Goal: Task Accomplishment & Management: Use online tool/utility

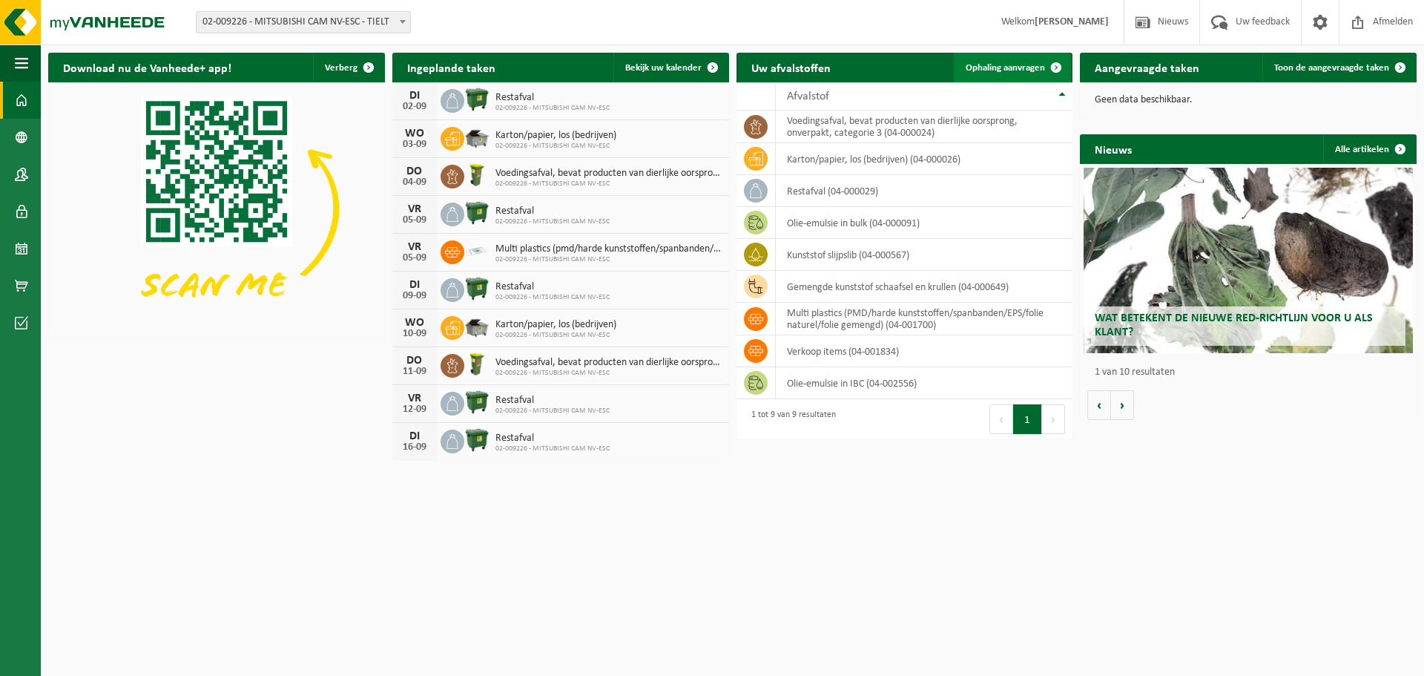
click at [1046, 60] on span at bounding box center [1057, 68] width 30 height 30
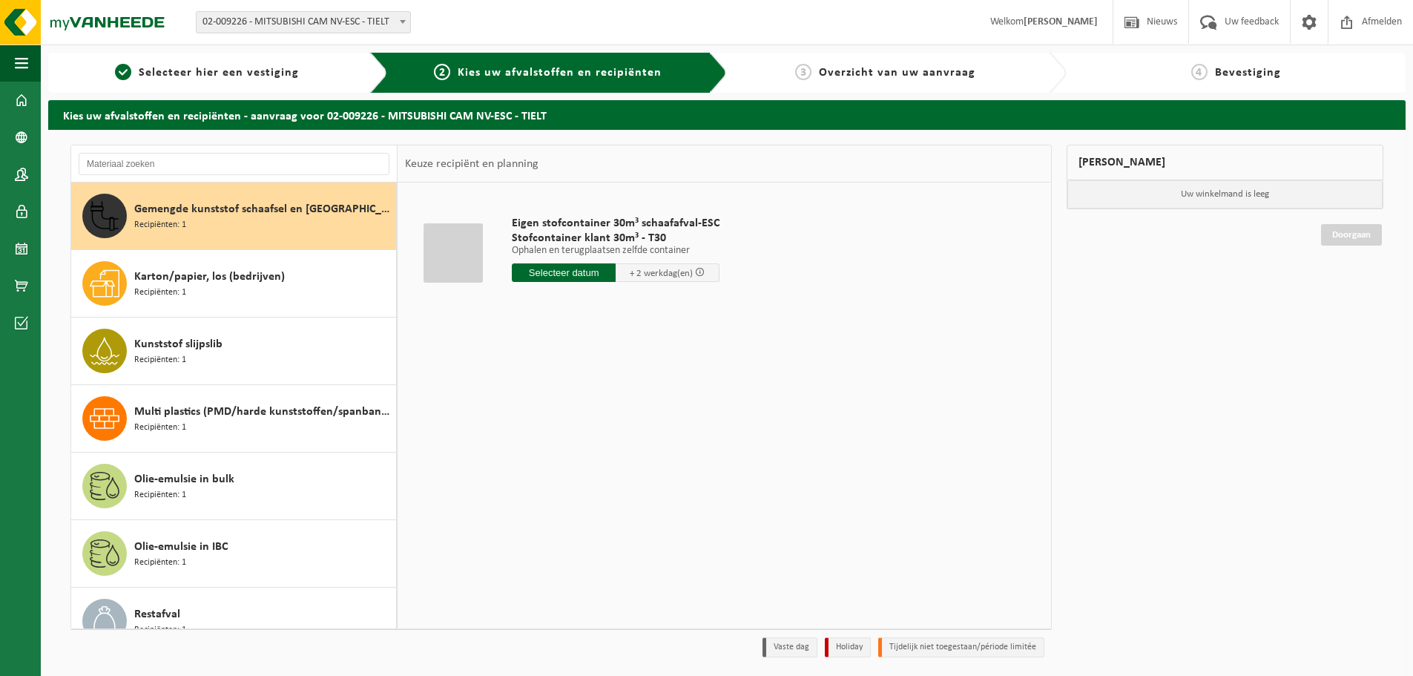
click at [235, 208] on span "Gemengde kunststof schaafsel en [GEOGRAPHIC_DATA]" at bounding box center [263, 209] width 258 height 18
click at [576, 272] on input "text" at bounding box center [564, 272] width 104 height 19
click at [546, 272] on input "text" at bounding box center [564, 272] width 104 height 19
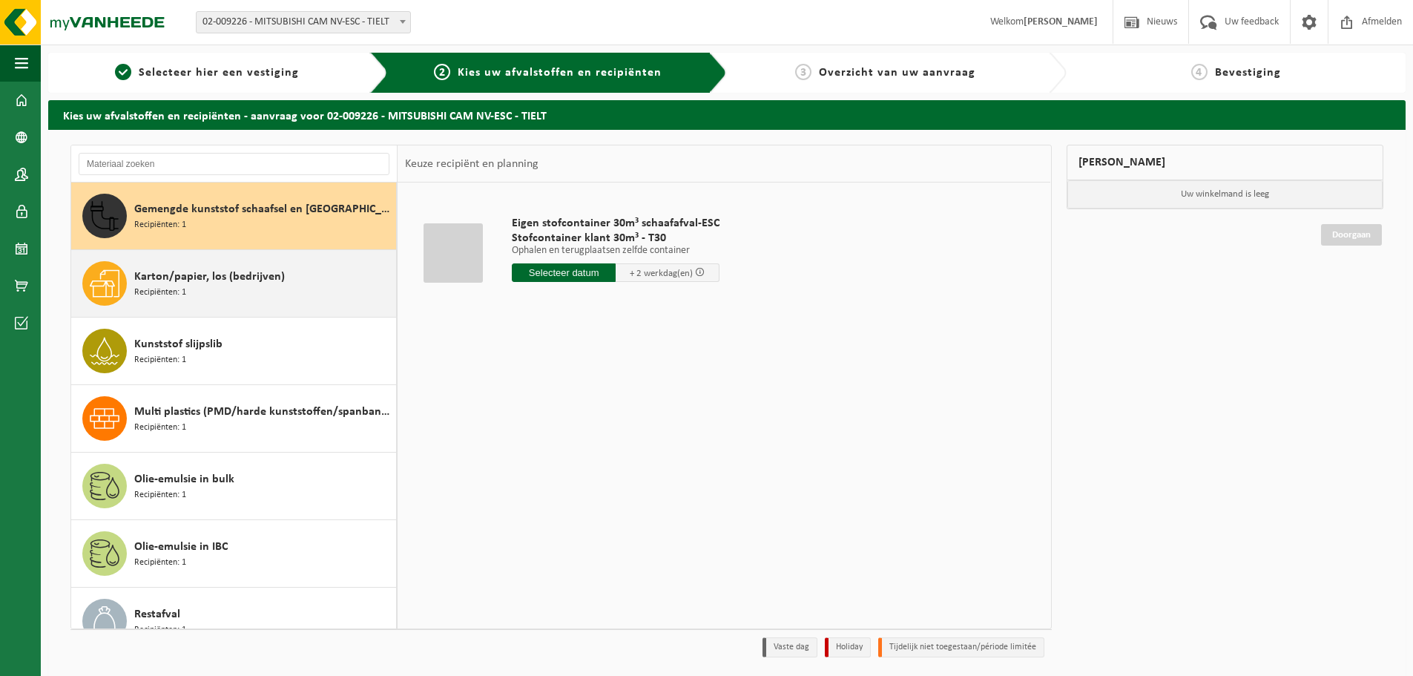
click at [216, 252] on div "Karton/papier, los (bedrijven) Recipiënten: 1" at bounding box center [234, 283] width 326 height 67
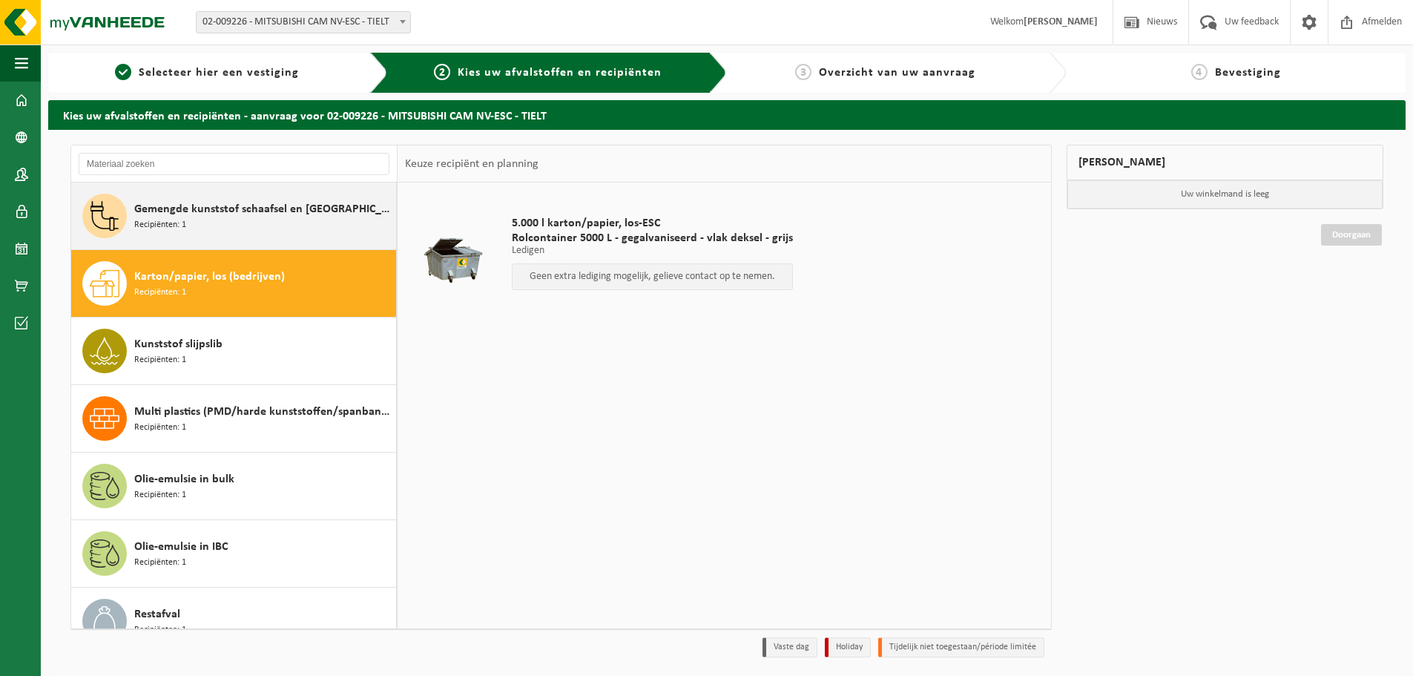
click at [175, 196] on div "Gemengde kunststof schaafsel en krullen Recipiënten: 1" at bounding box center [263, 216] width 258 height 45
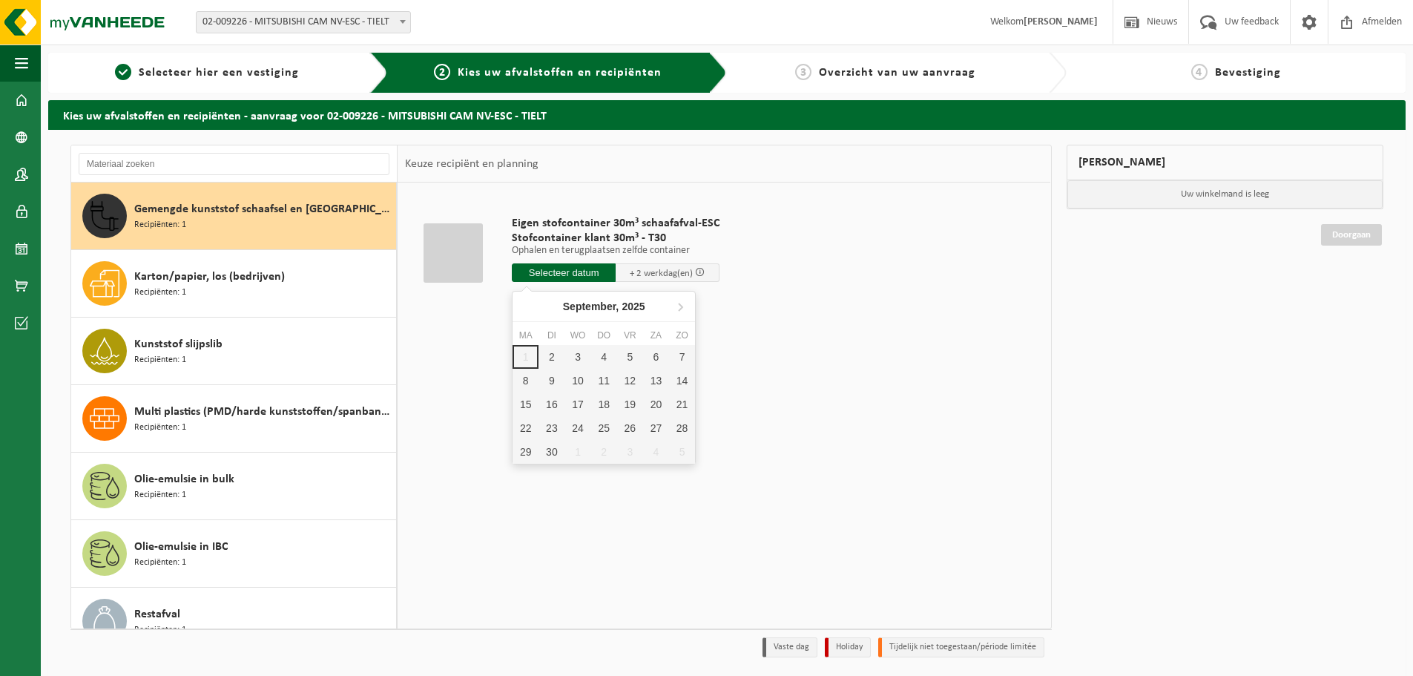
click at [544, 272] on input "text" at bounding box center [564, 272] width 104 height 19
click at [551, 357] on div "2" at bounding box center [552, 357] width 26 height 24
type input "Van [DATE]"
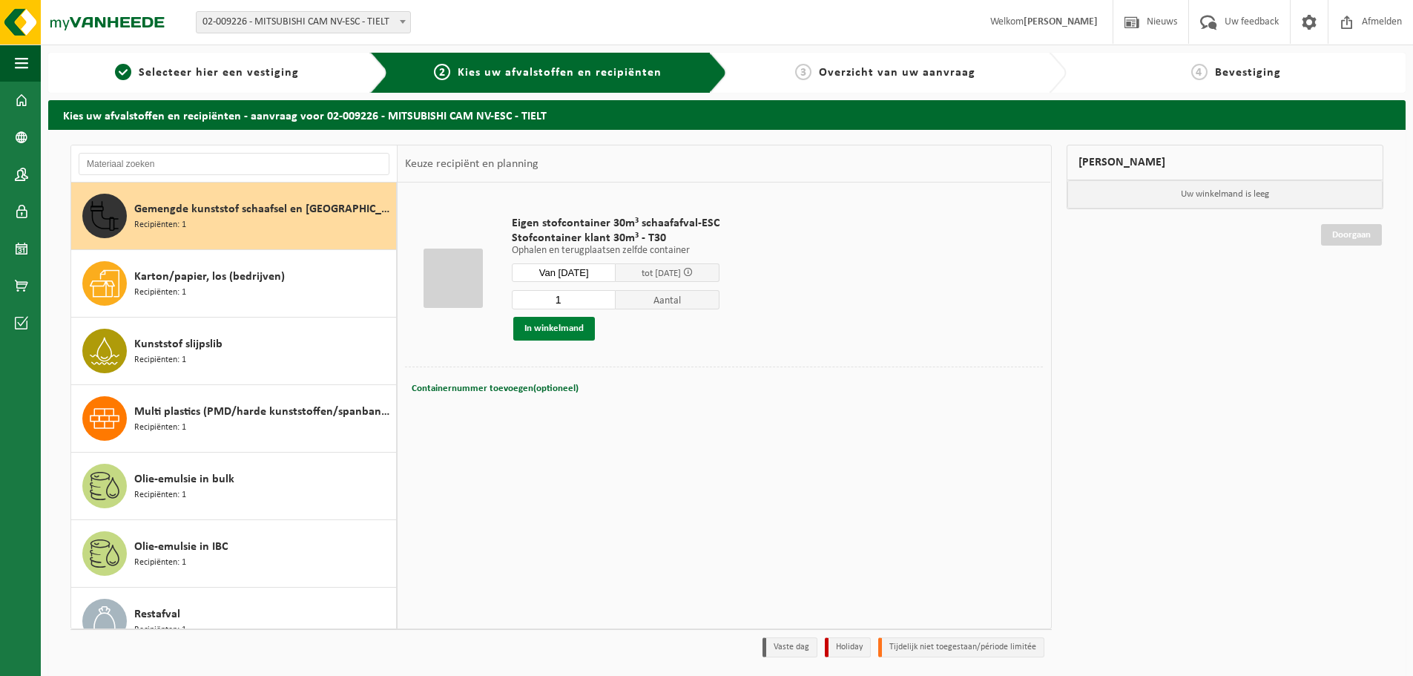
click at [573, 332] on button "In winkelmand" at bounding box center [554, 329] width 82 height 24
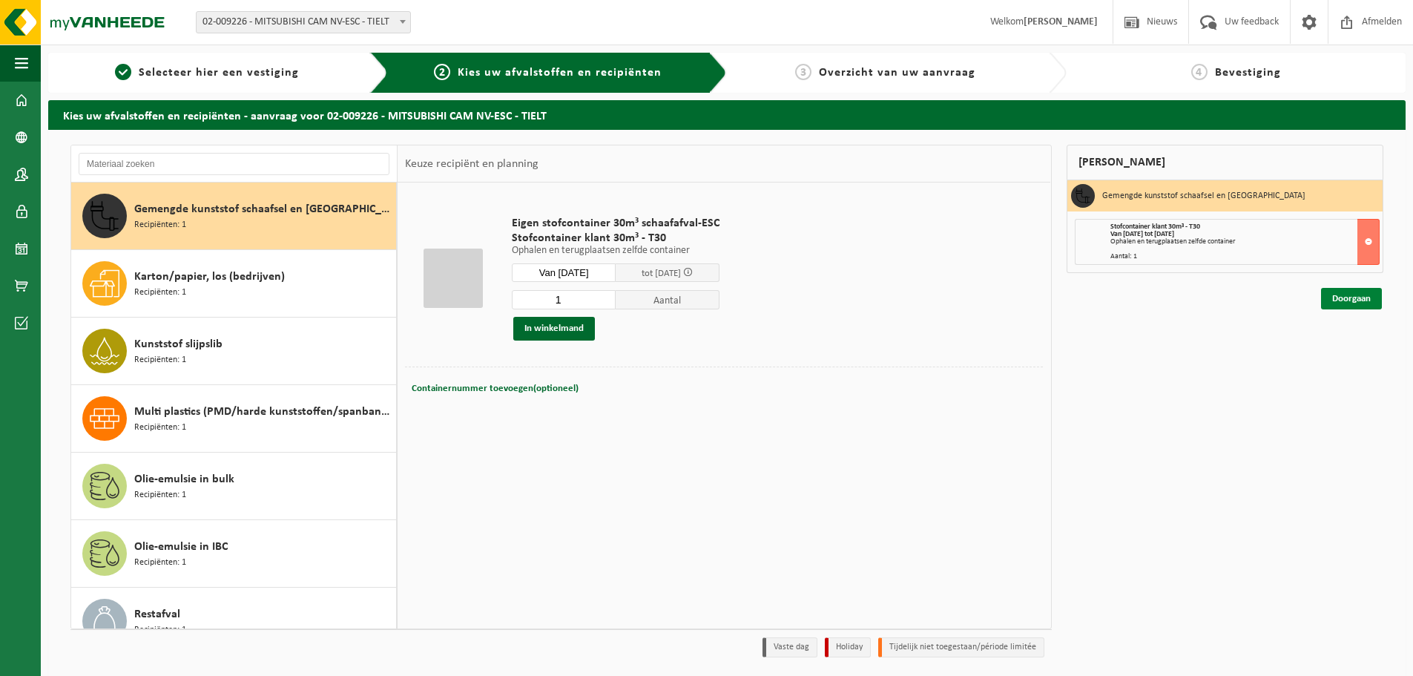
click at [1328, 300] on link "Doorgaan" at bounding box center [1351, 299] width 61 height 22
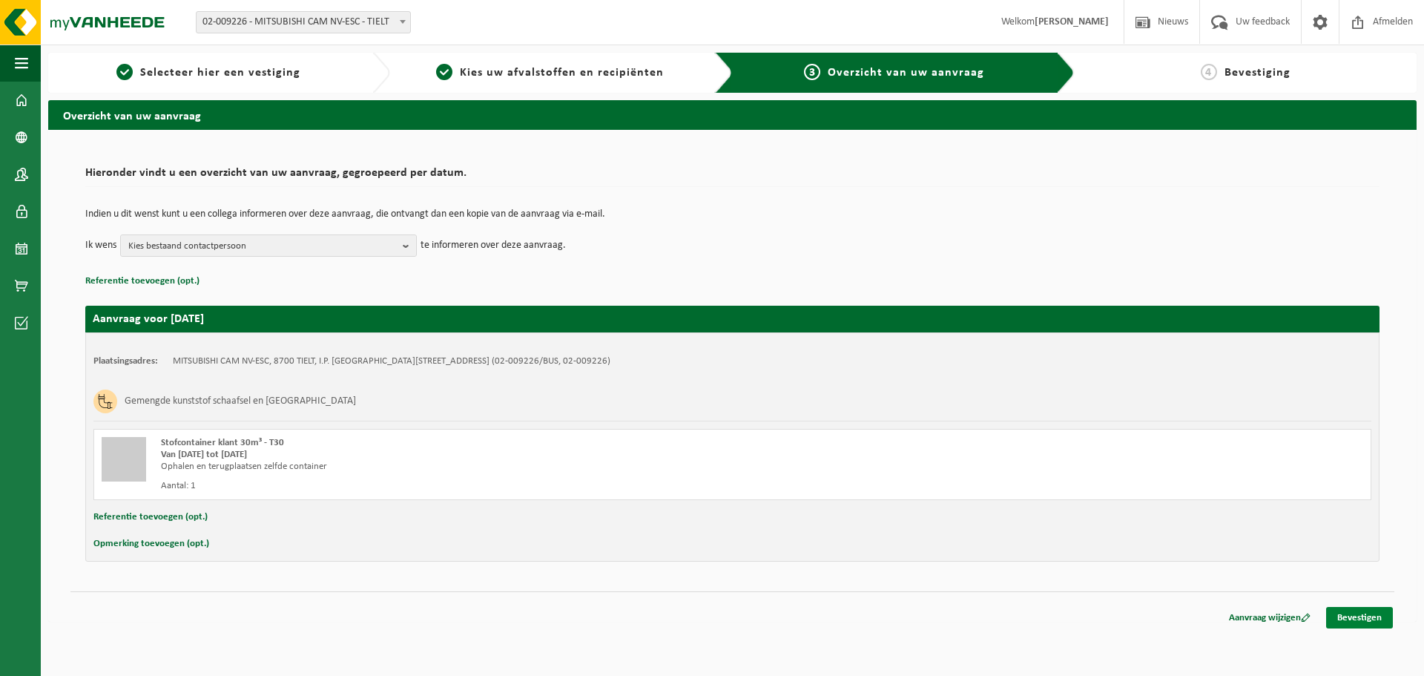
click at [1361, 622] on link "Bevestigen" at bounding box center [1360, 618] width 67 height 22
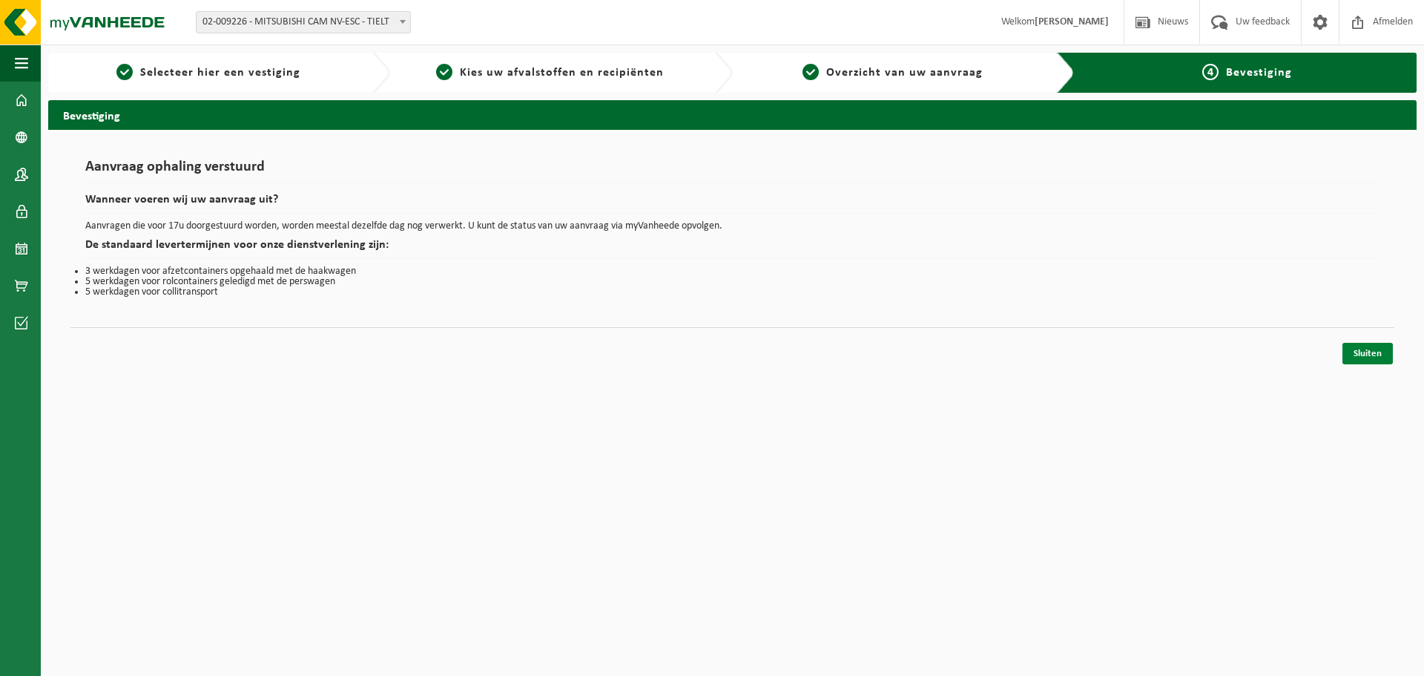
click at [1368, 352] on link "Sluiten" at bounding box center [1368, 354] width 50 height 22
